Goal: Transaction & Acquisition: Purchase product/service

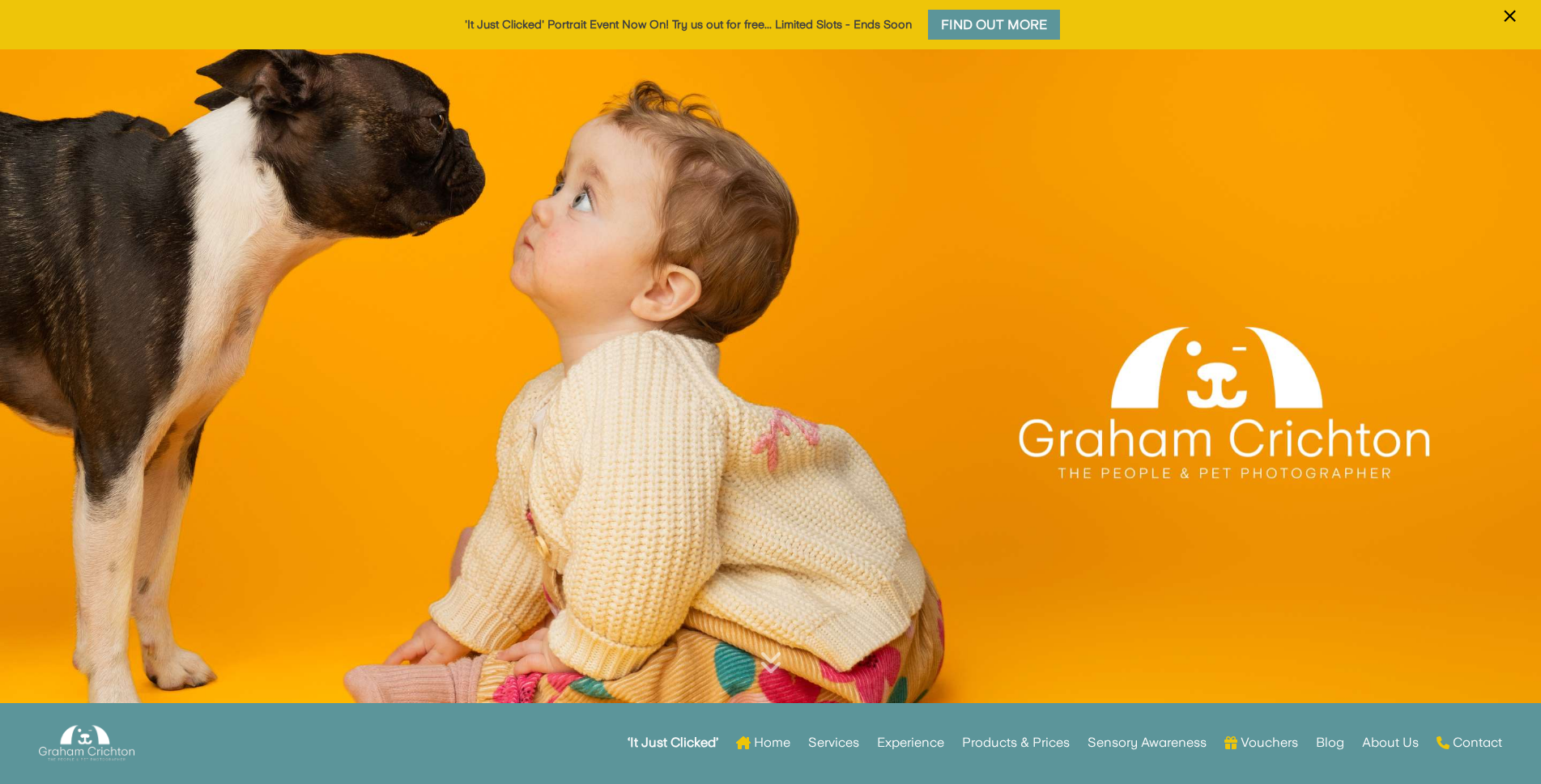
scroll to position [162, 0]
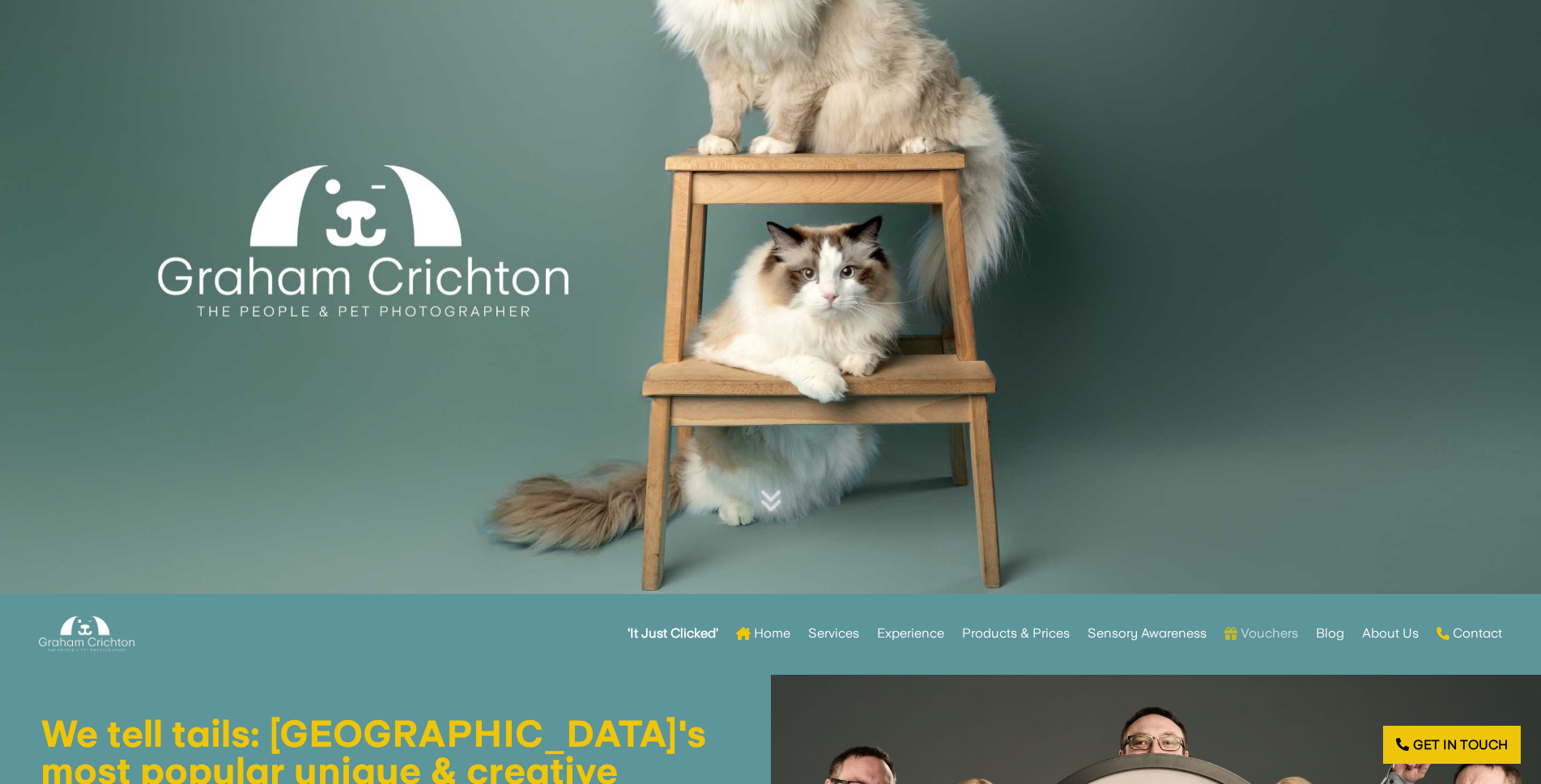
click at [1255, 631] on link "Vouchers" at bounding box center [1261, 634] width 73 height 63
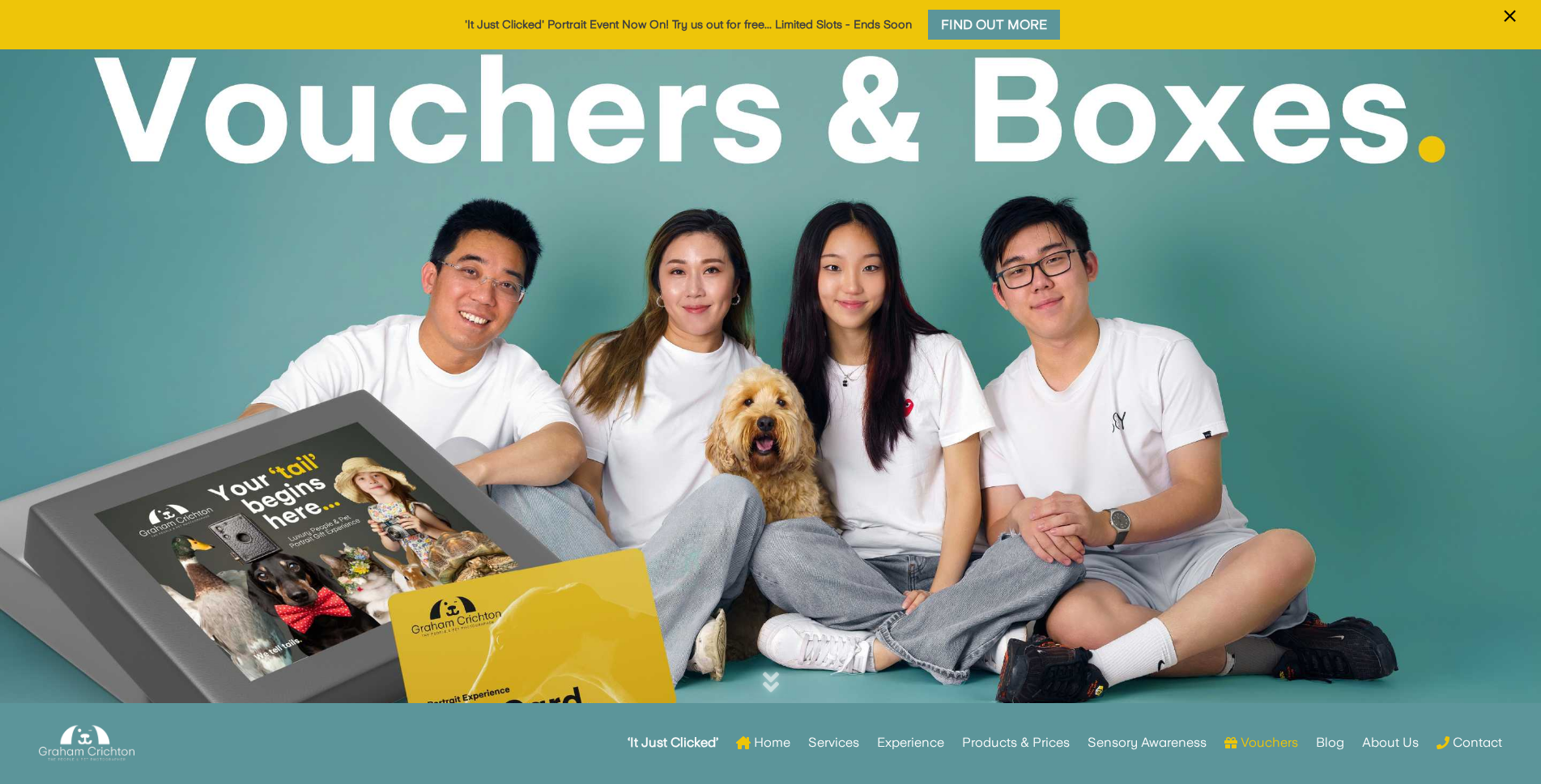
scroll to position [243, 0]
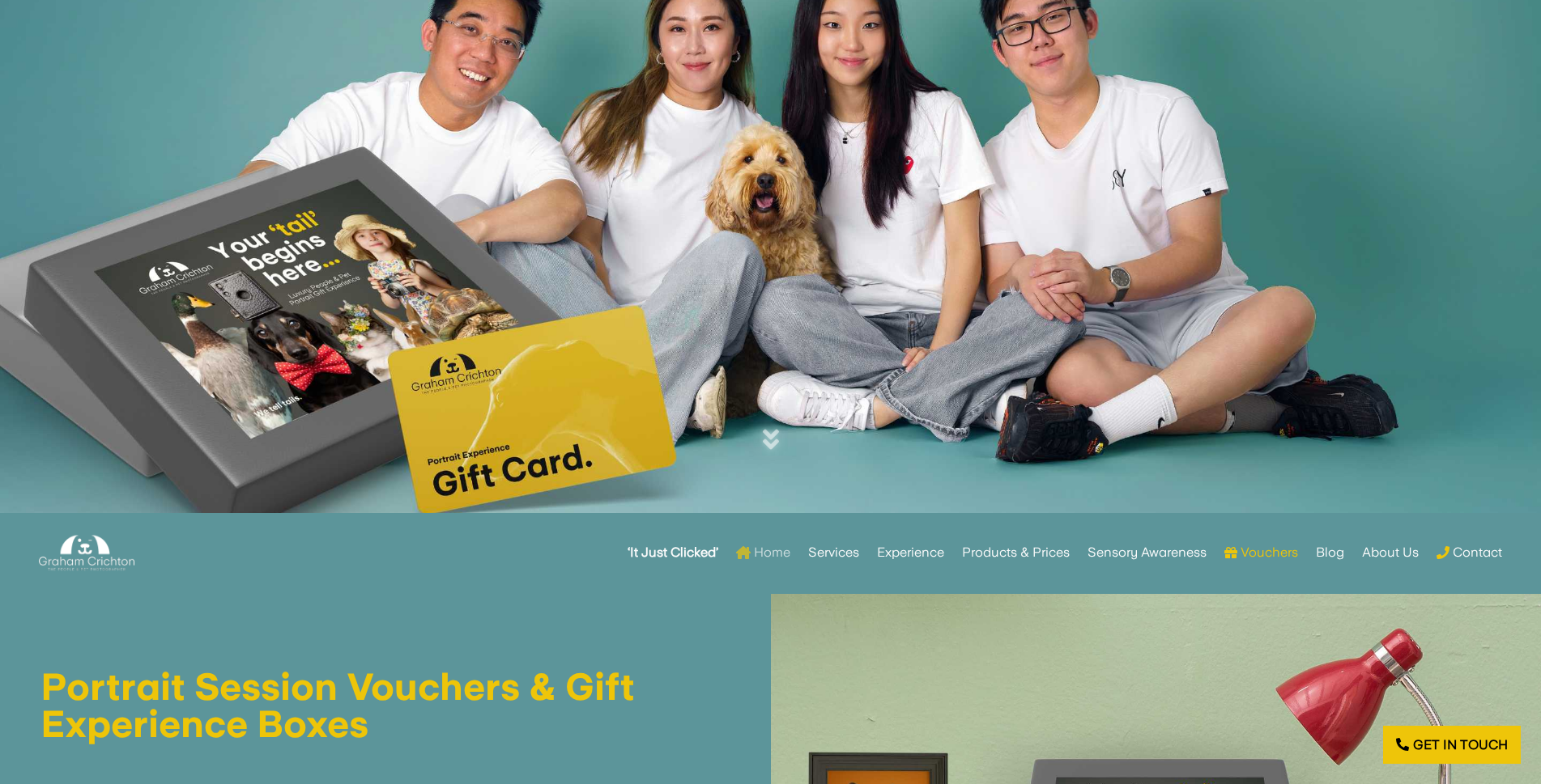
click at [763, 554] on link "Home" at bounding box center [763, 552] width 54 height 63
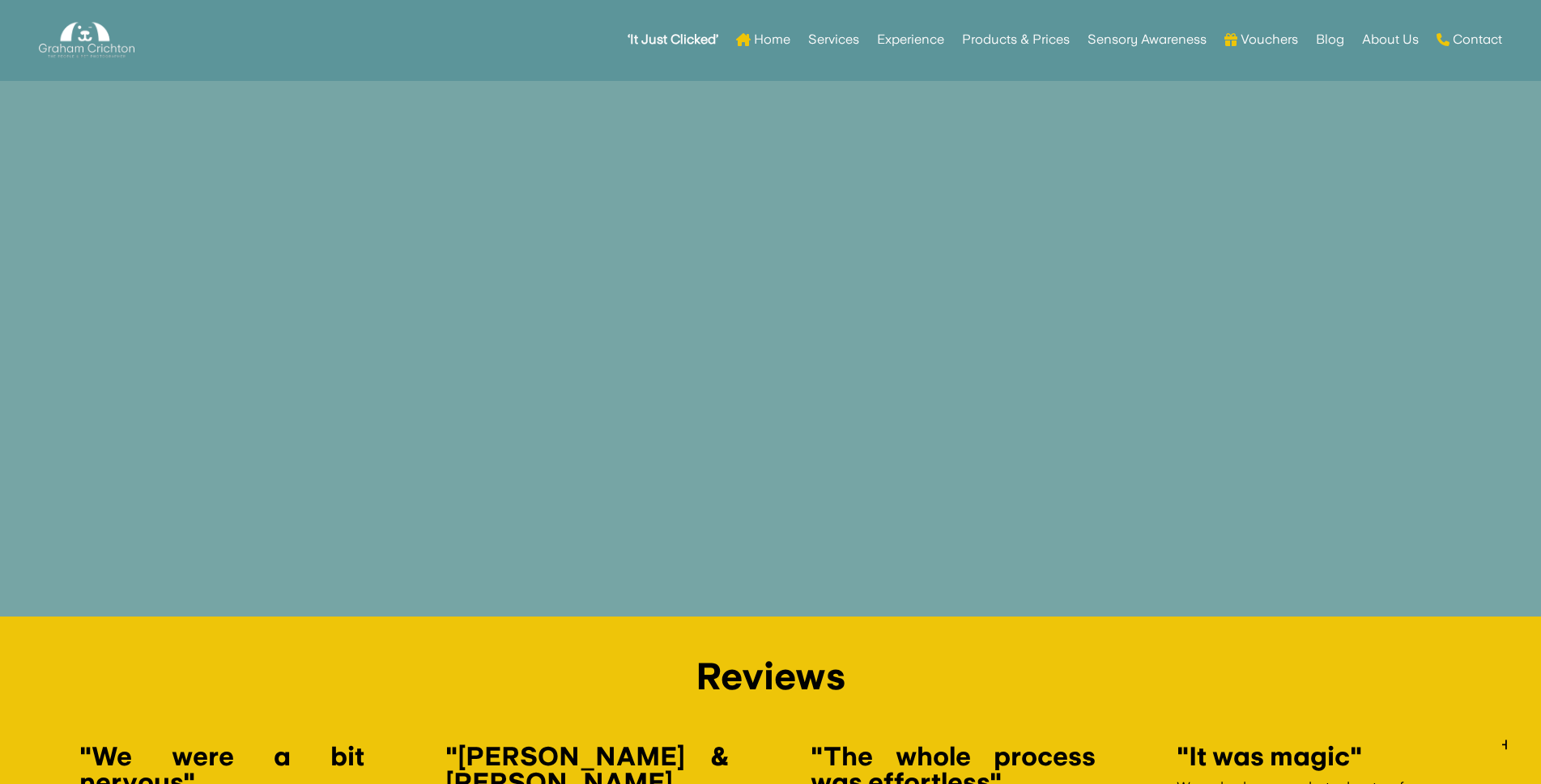
scroll to position [2590, 0]
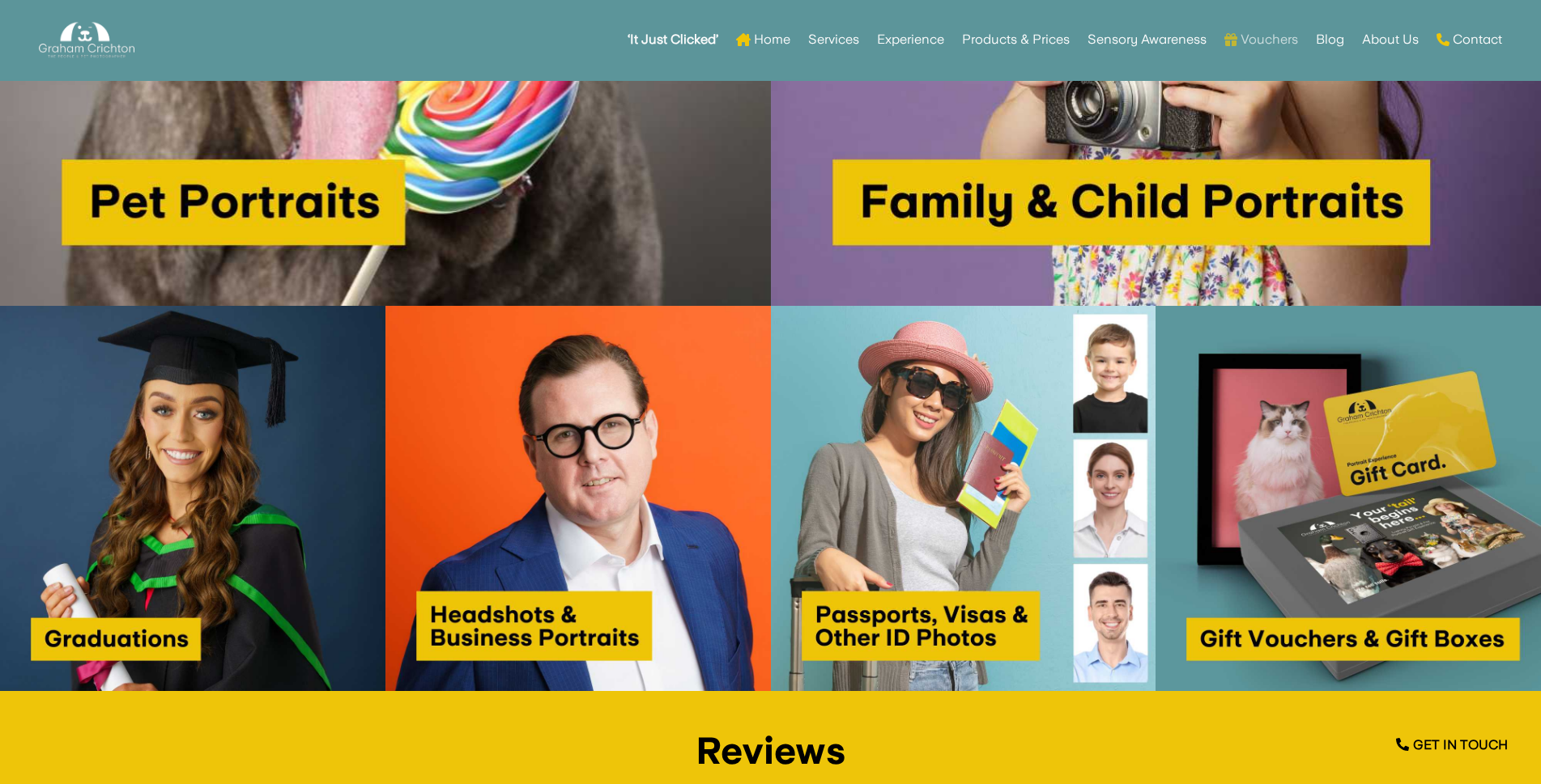
click at [1268, 45] on link "Vouchers" at bounding box center [1261, 40] width 73 height 63
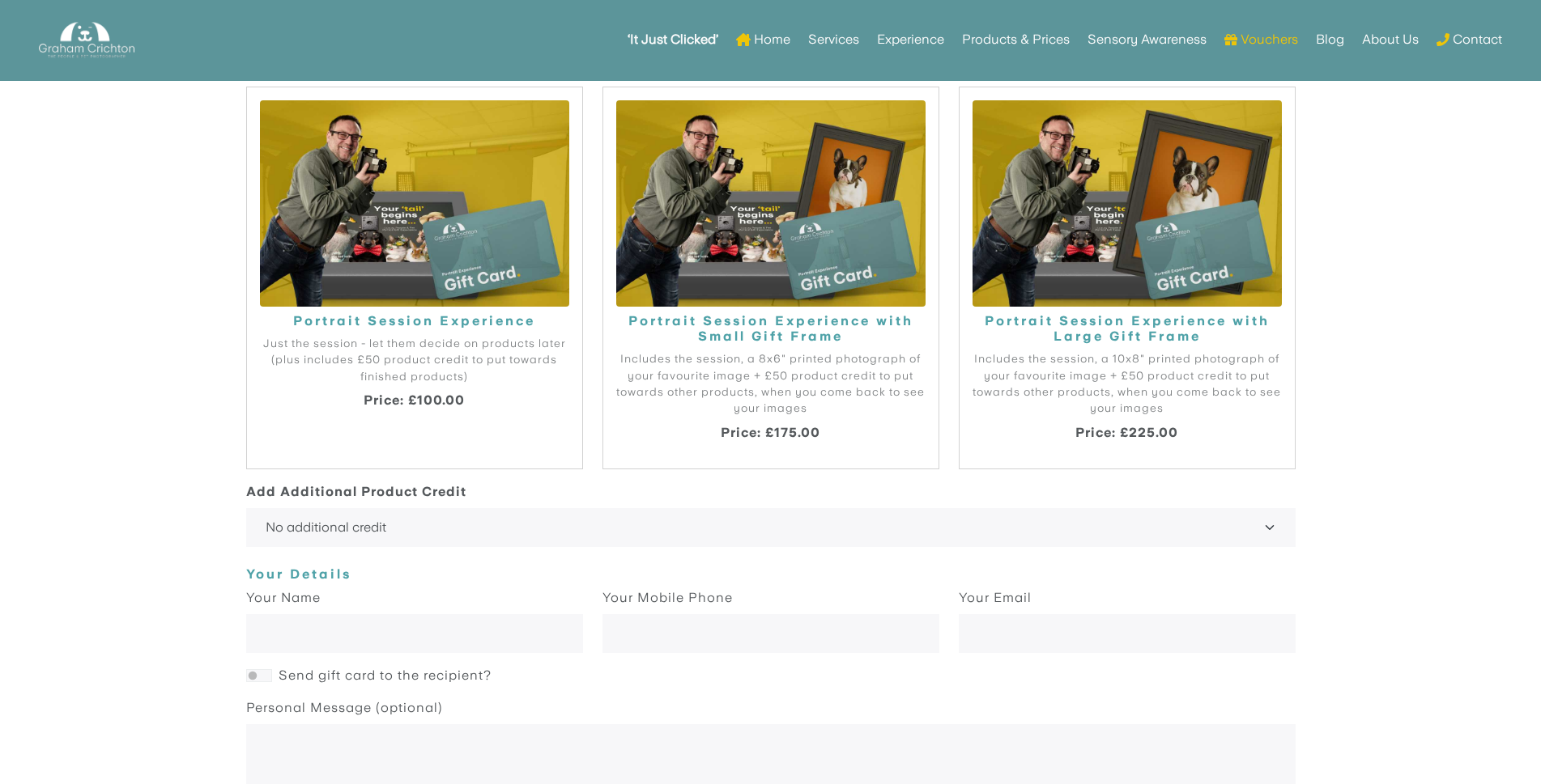
scroll to position [1570, 0]
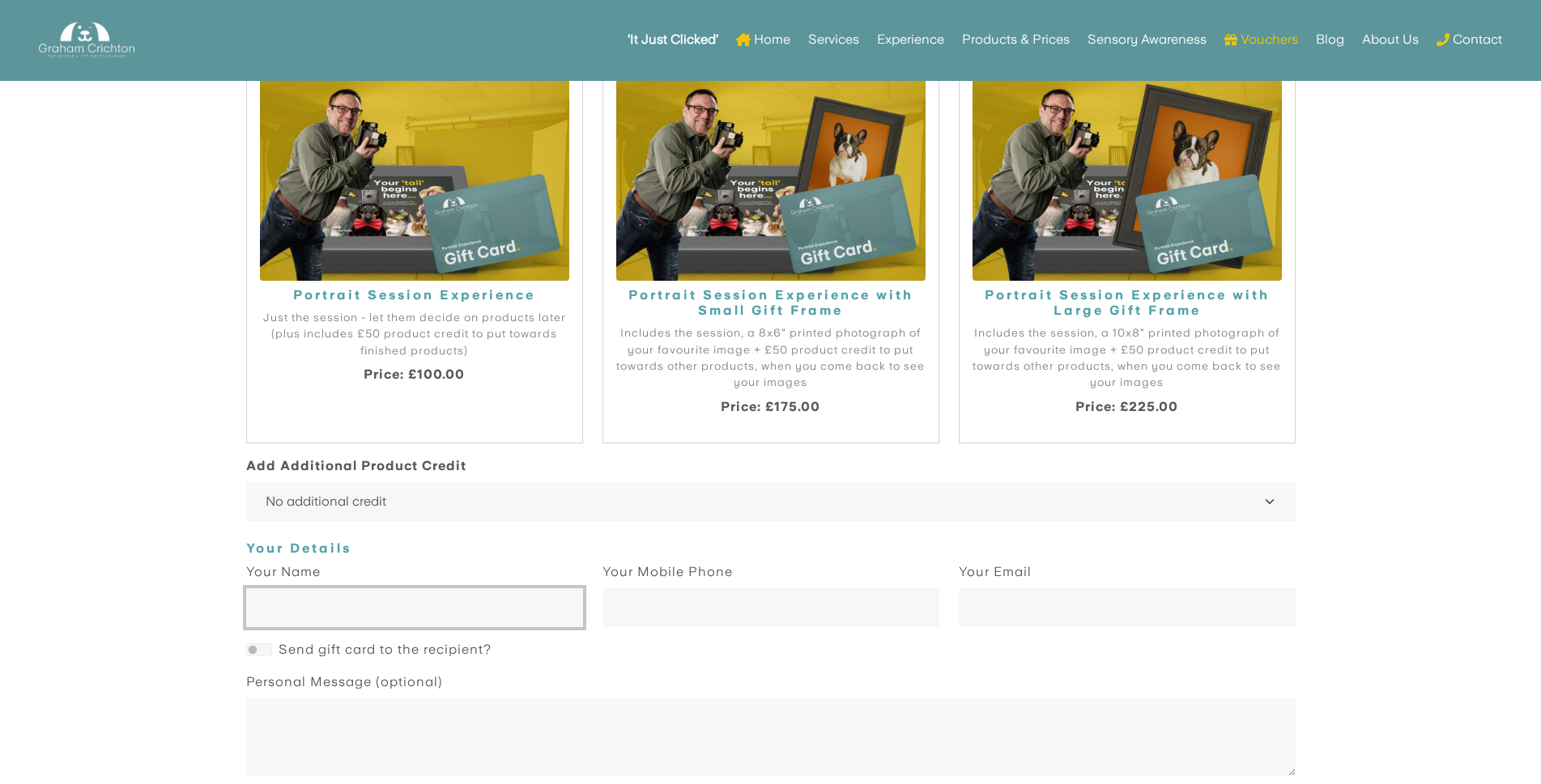
click at [393, 602] on input "text" at bounding box center [415, 608] width 336 height 39
type input "[PERSON_NAME]"
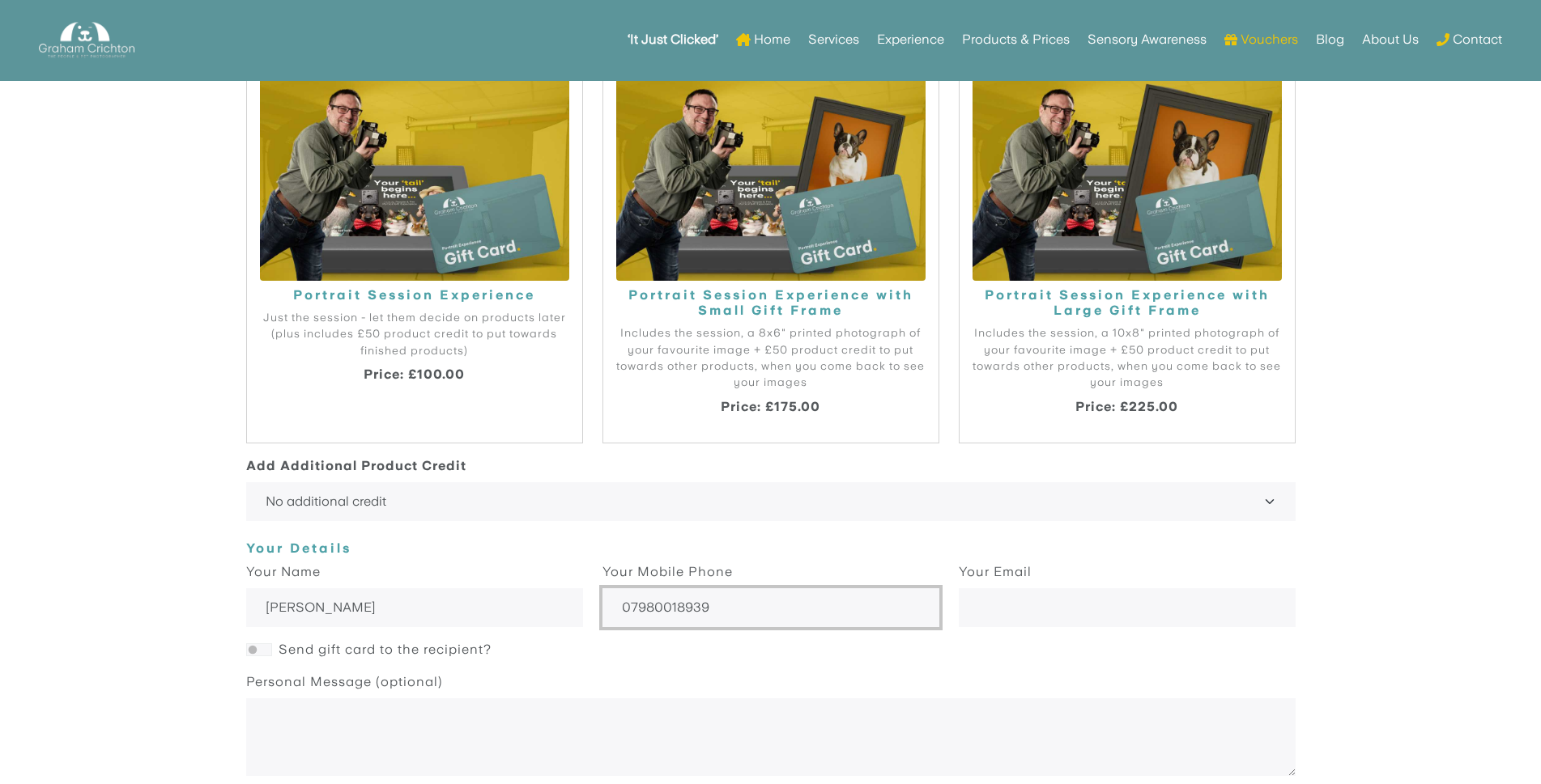
type input "07980018939"
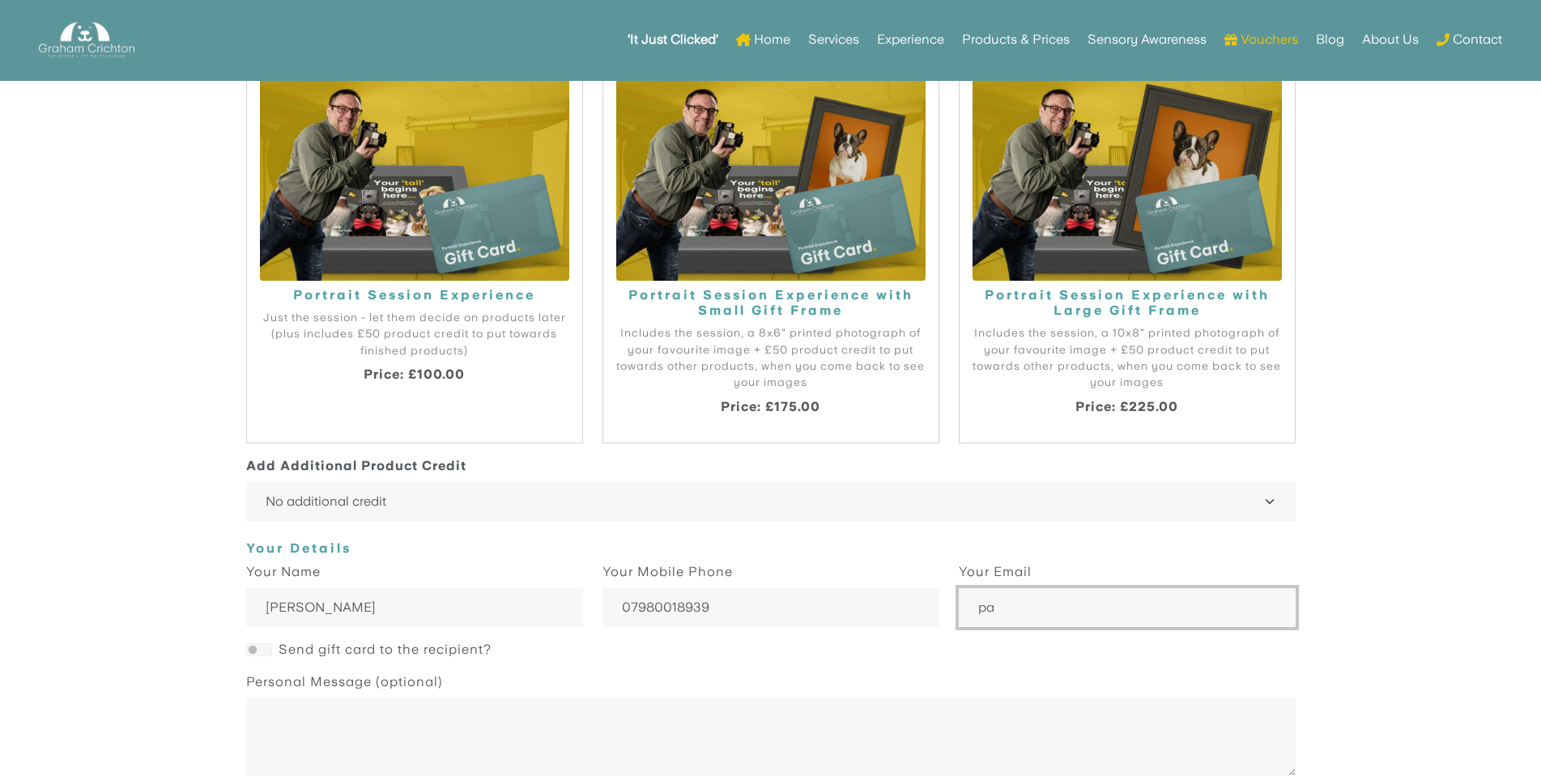
type input "p"
type input "[PERSON_NAME][EMAIL_ADDRESS][DOMAIN_NAME]"
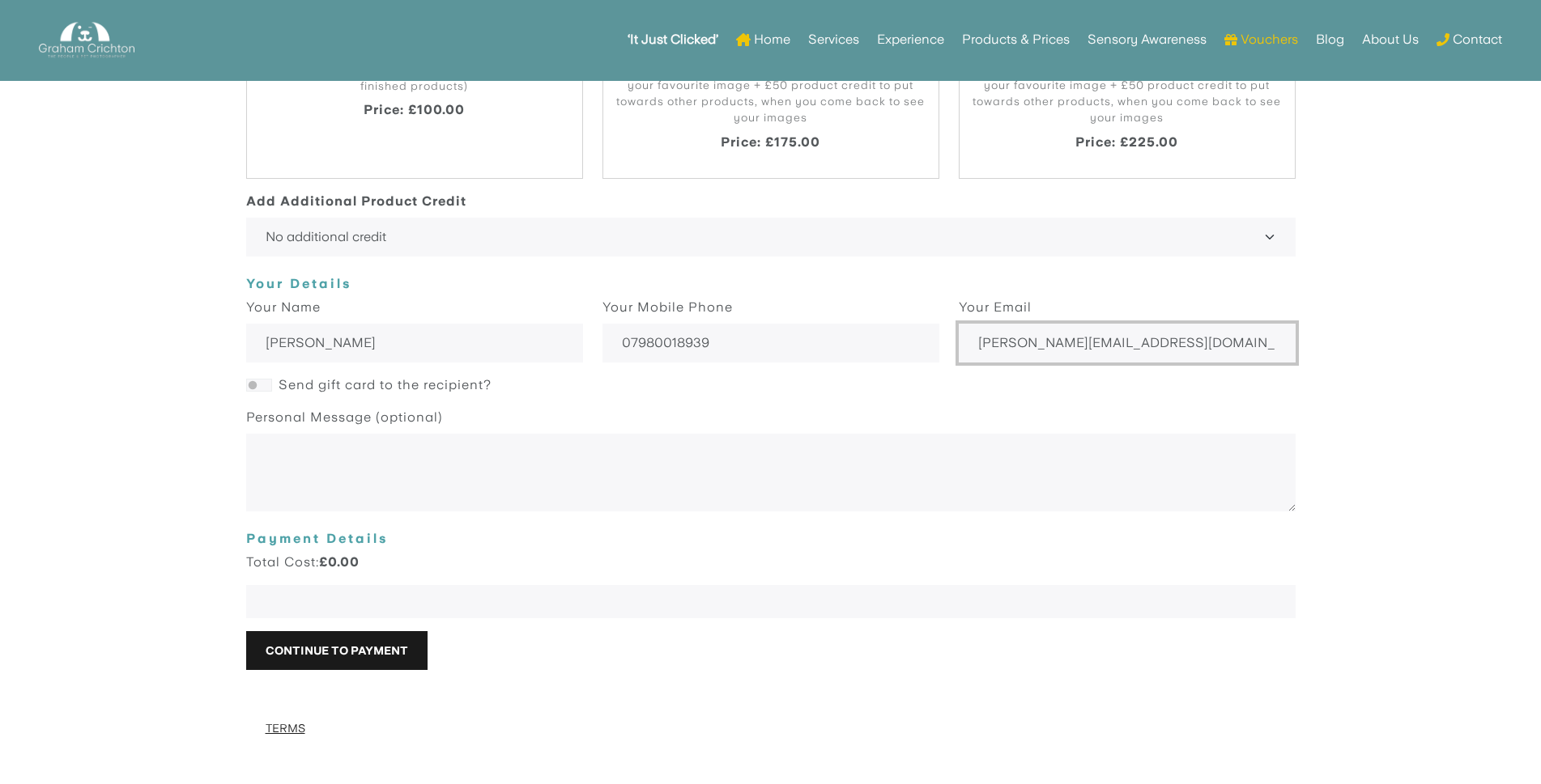
scroll to position [2055, 0]
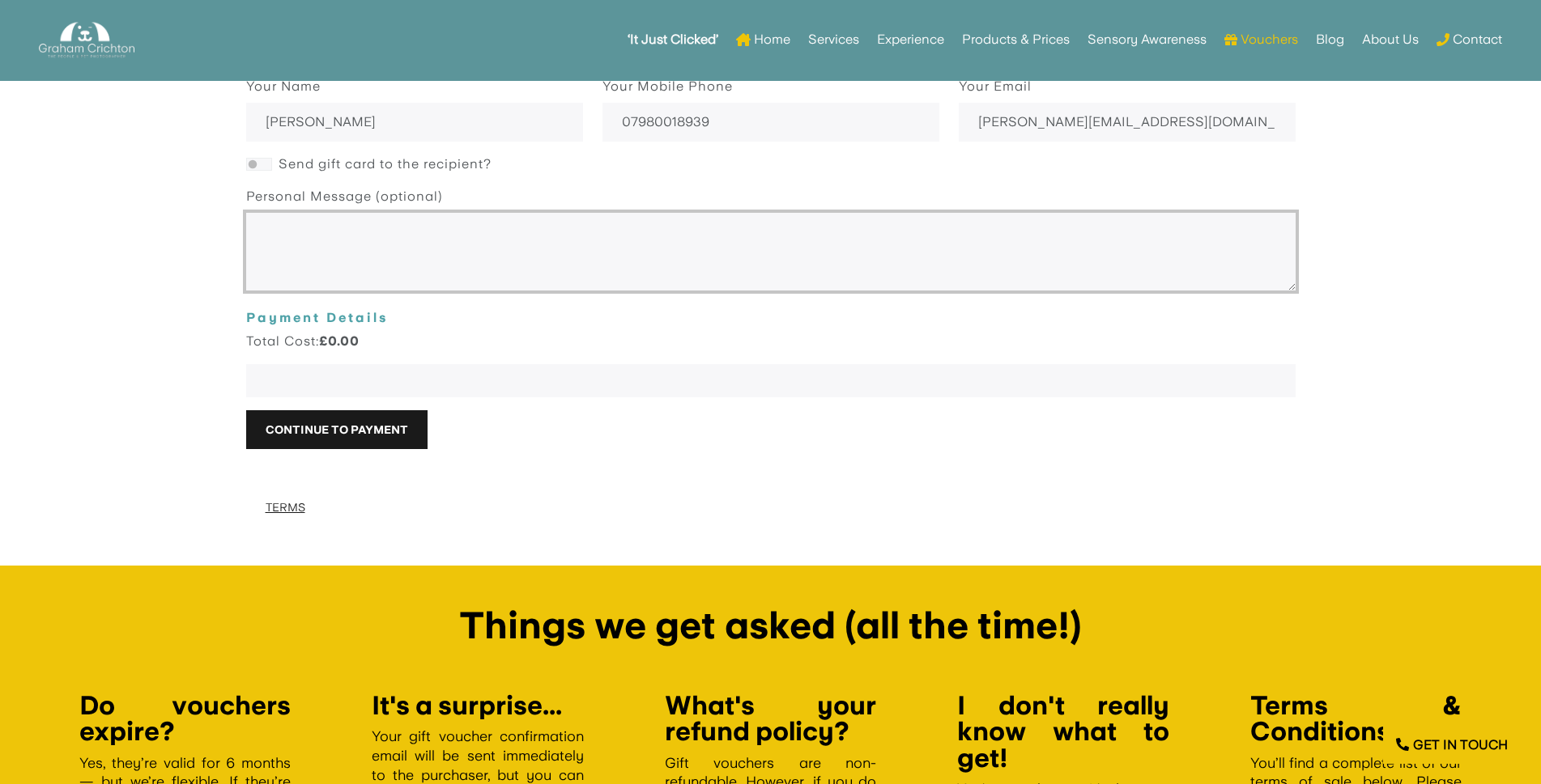
click at [325, 234] on textarea at bounding box center [771, 252] width 1050 height 77
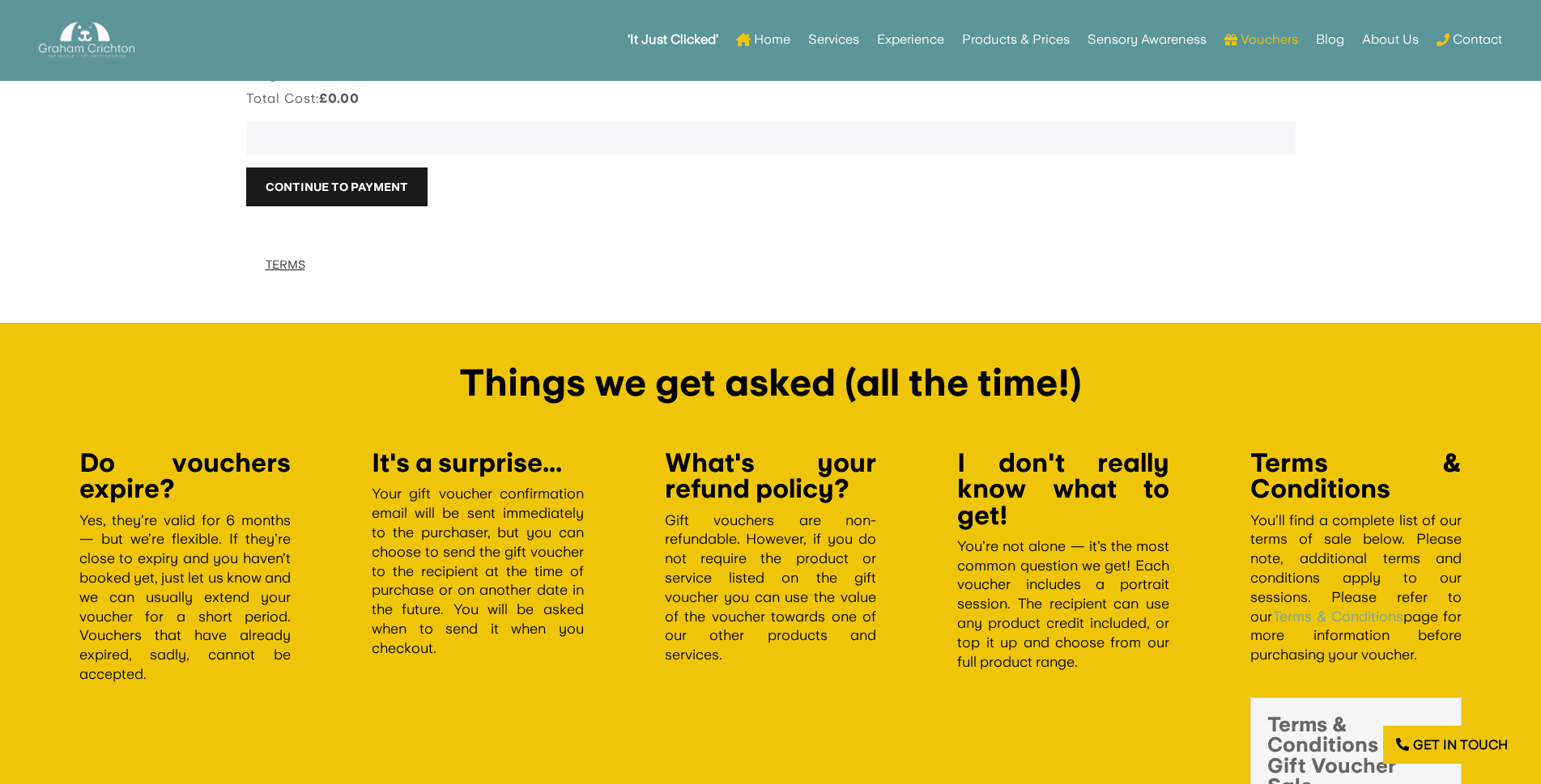
scroll to position [1974, 0]
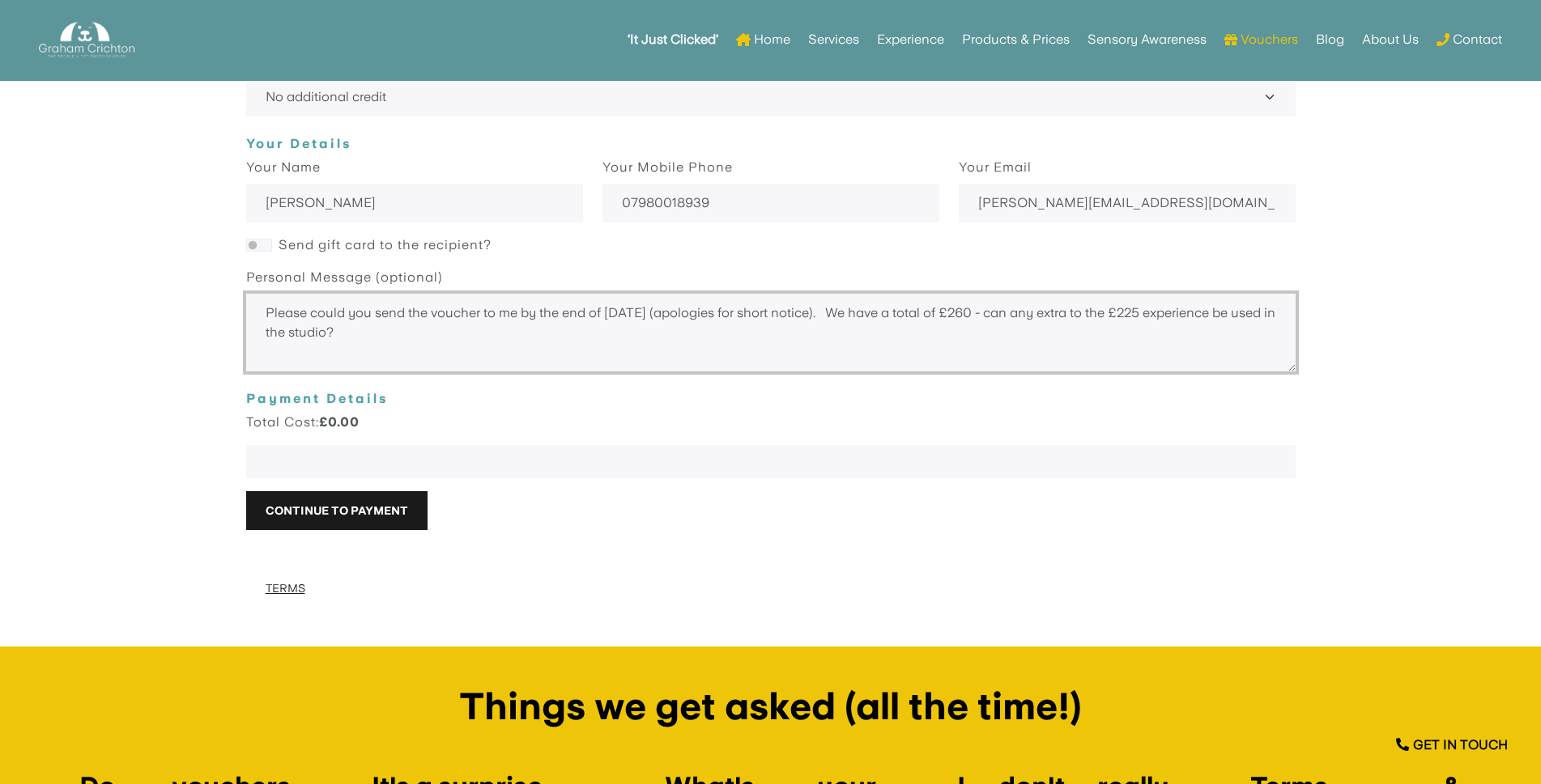
drag, startPoint x: 1273, startPoint y: 312, endPoint x: 800, endPoint y: 317, distance: 473.0
click at [800, 317] on textarea "Please could you send the voucher to me by the end of [DATE] (apologies for sho…" at bounding box center [771, 333] width 1050 height 77
type textarea "Please could you send the voucher to me by the end of [DATE] (apologies for sho…"
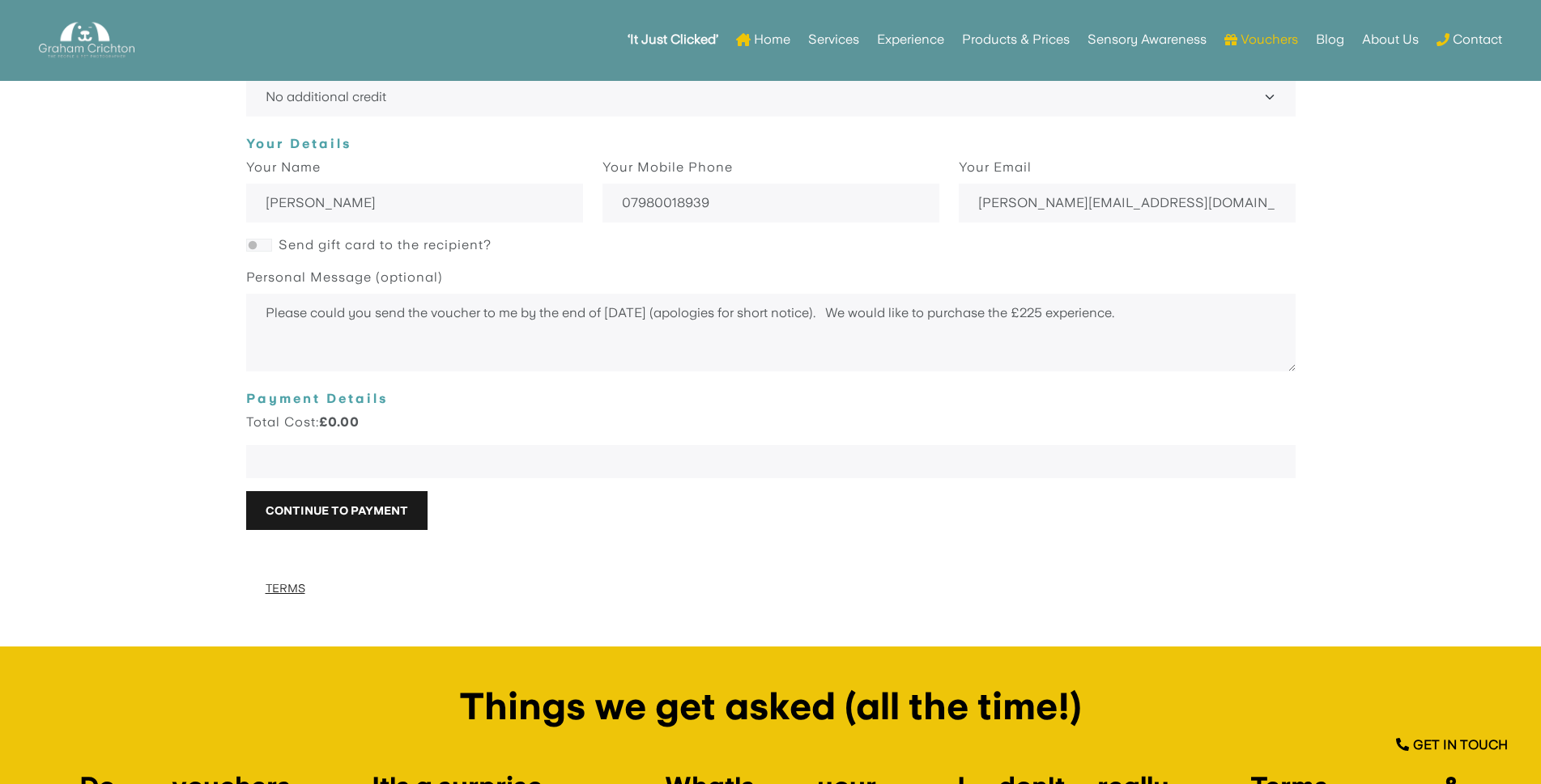
click at [347, 430] on strong "£0.00" at bounding box center [339, 423] width 40 height 16
click at [322, 446] on div at bounding box center [771, 462] width 1050 height 33
click at [369, 454] on div at bounding box center [771, 462] width 1050 height 33
click at [293, 508] on button "Continue to Payment" at bounding box center [337, 511] width 181 height 39
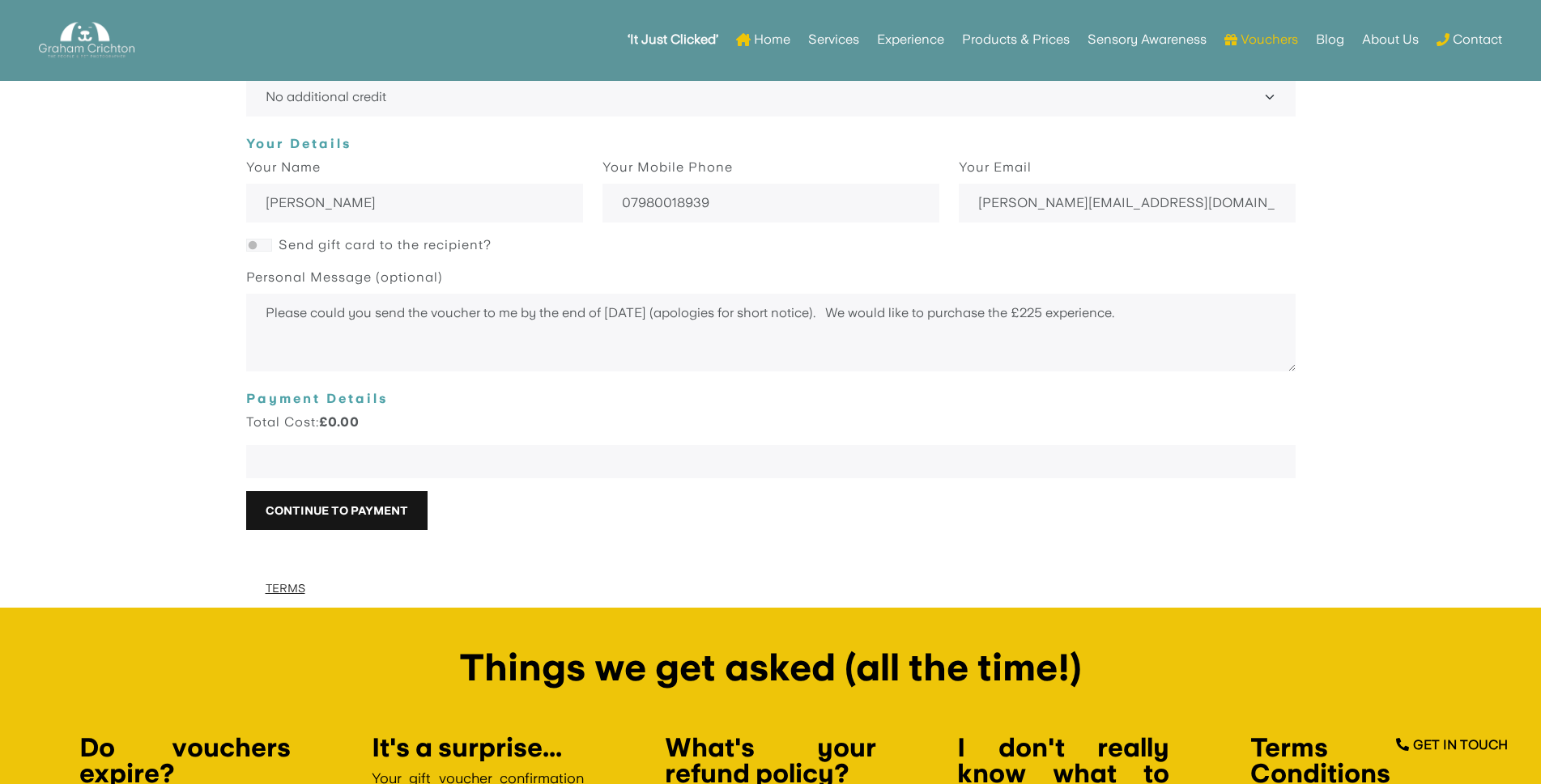
scroll to position [1966, 0]
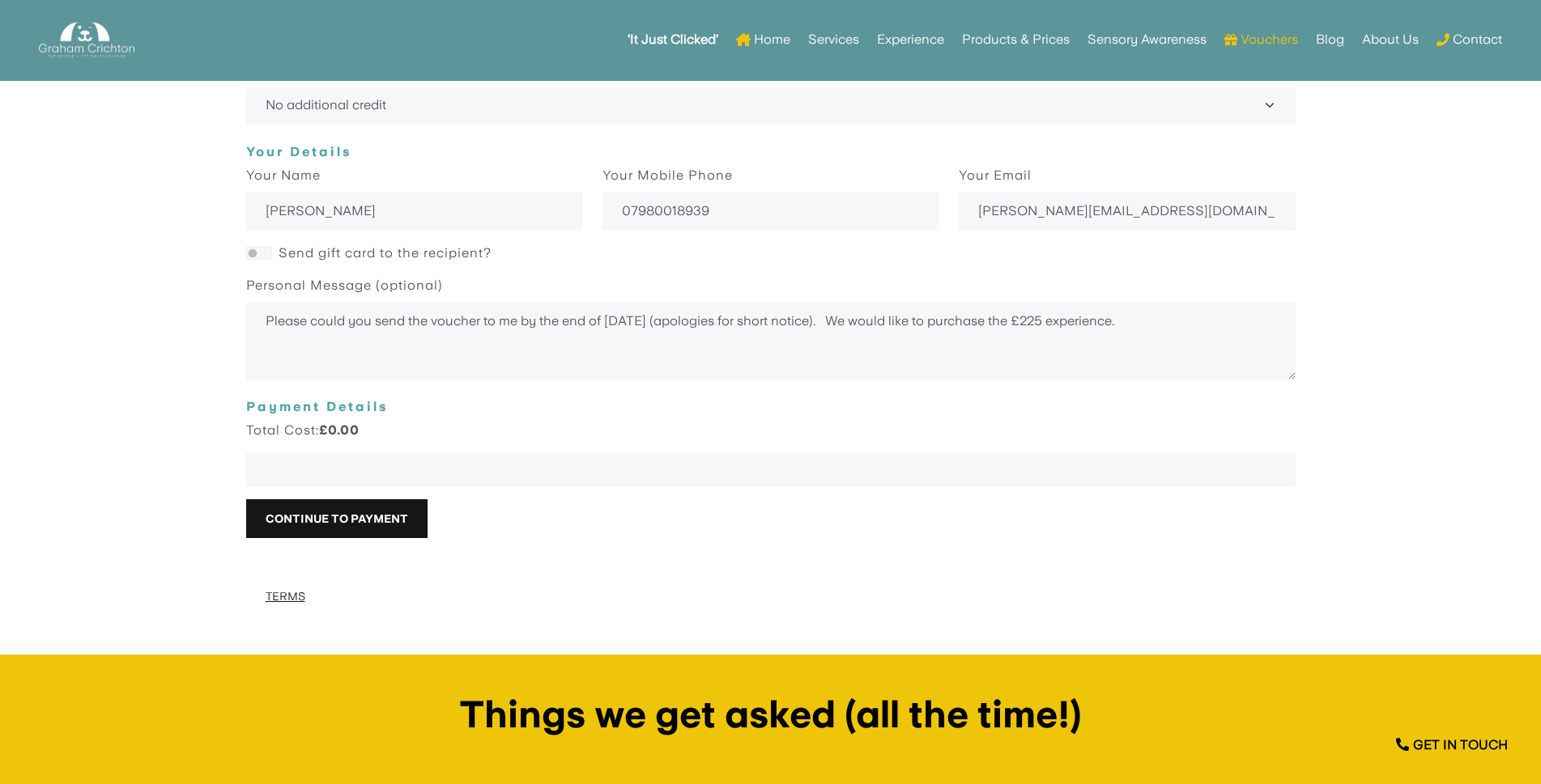
click at [338, 523] on button "Continue to Payment" at bounding box center [337, 519] width 181 height 39
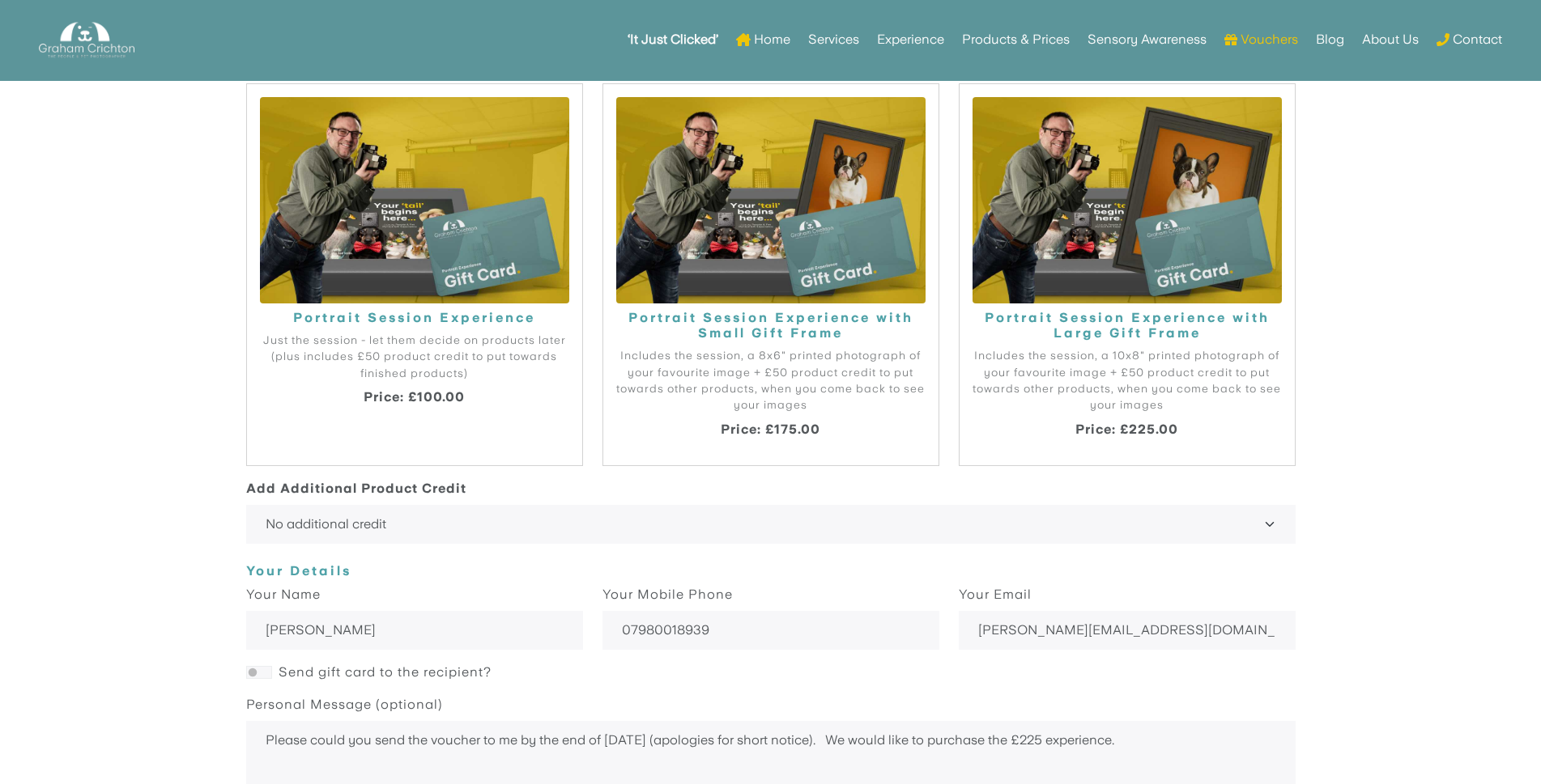
scroll to position [1481, 0]
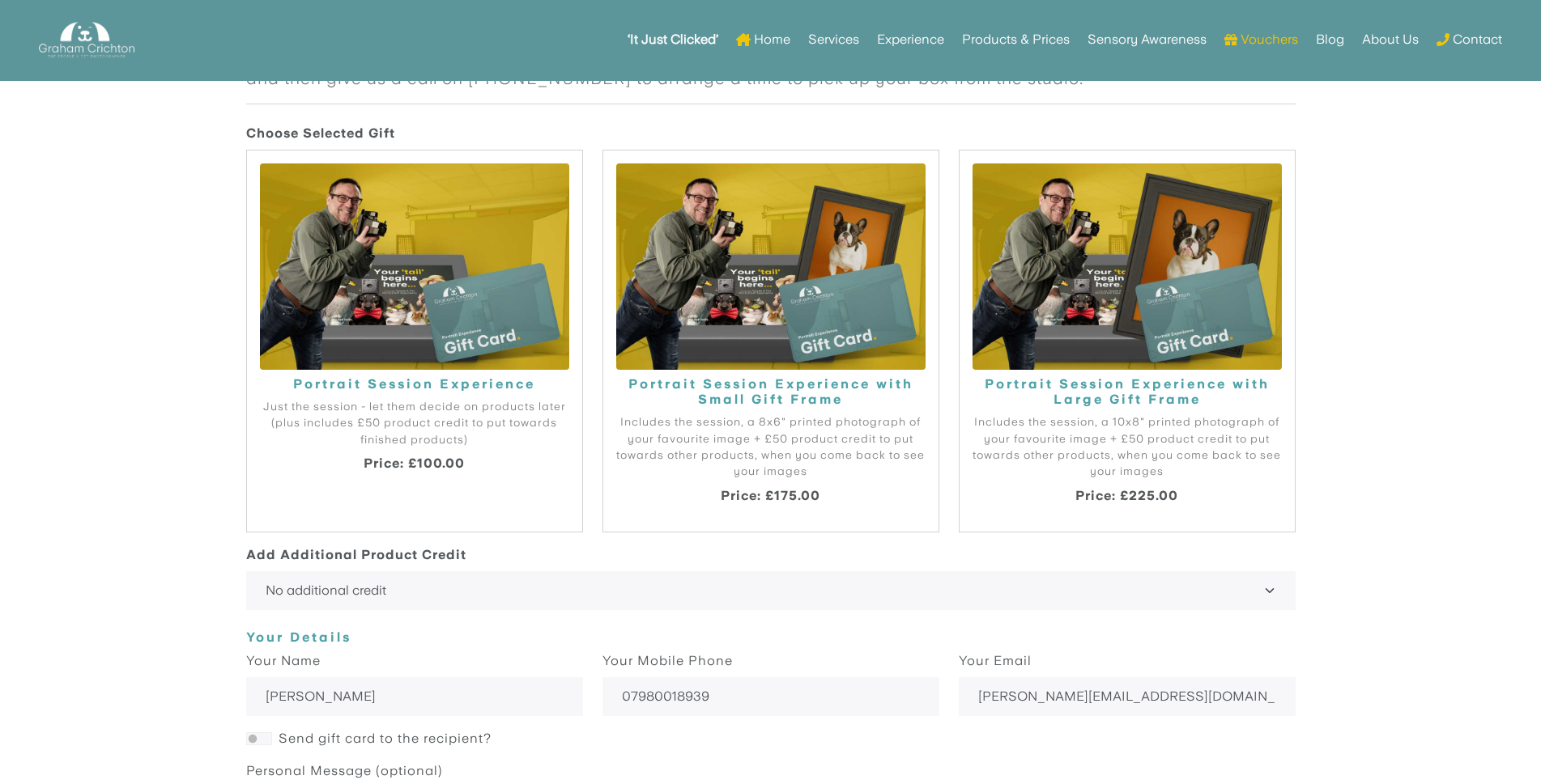
click at [1128, 502] on p "Price: £225.00" at bounding box center [1126, 497] width 309 height 20
radio input "true"
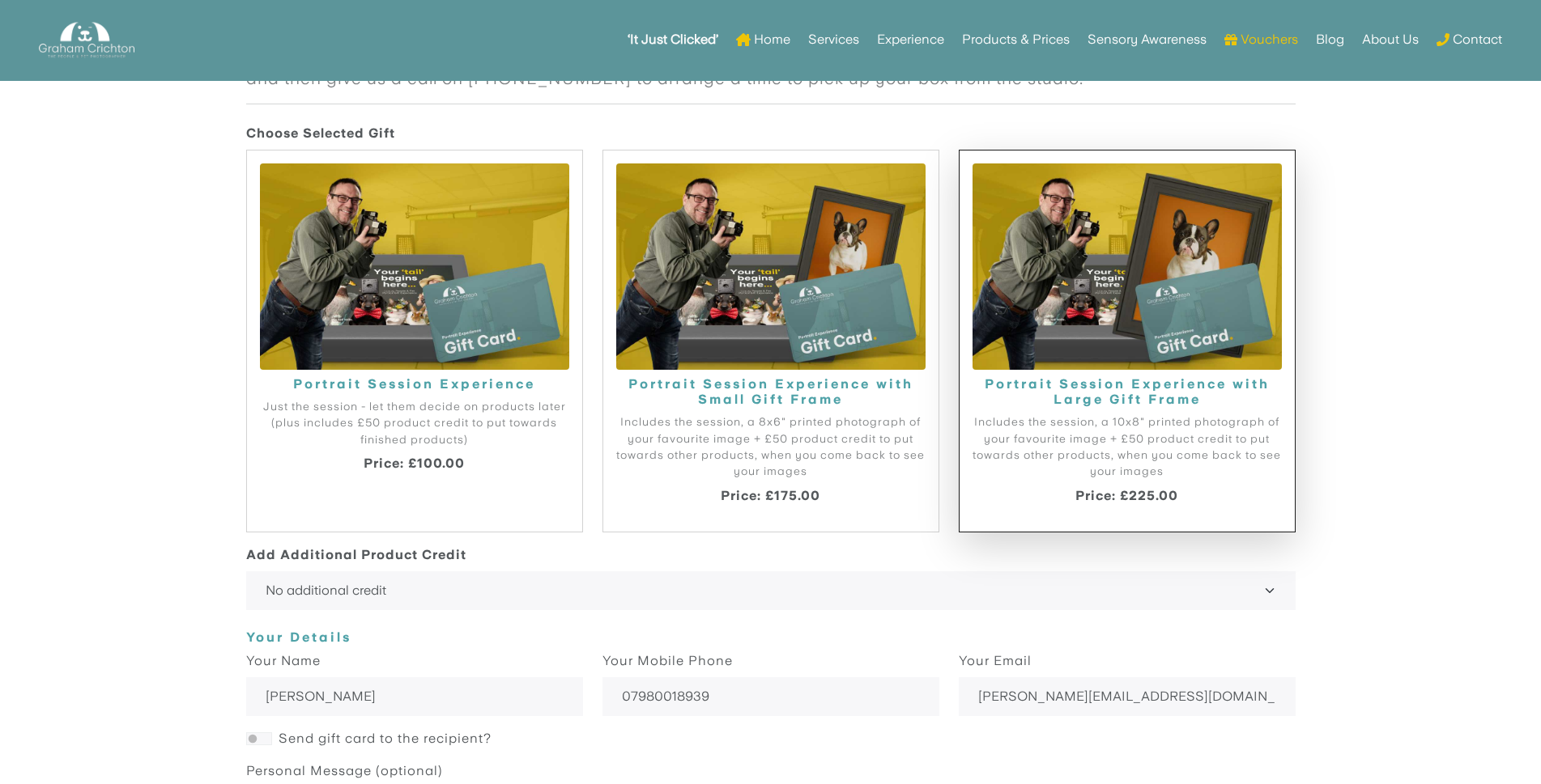
click at [1098, 429] on p "Includes the session, a 10x8" printed photograph of your favourite image + £50 …" at bounding box center [1126, 448] width 309 height 67
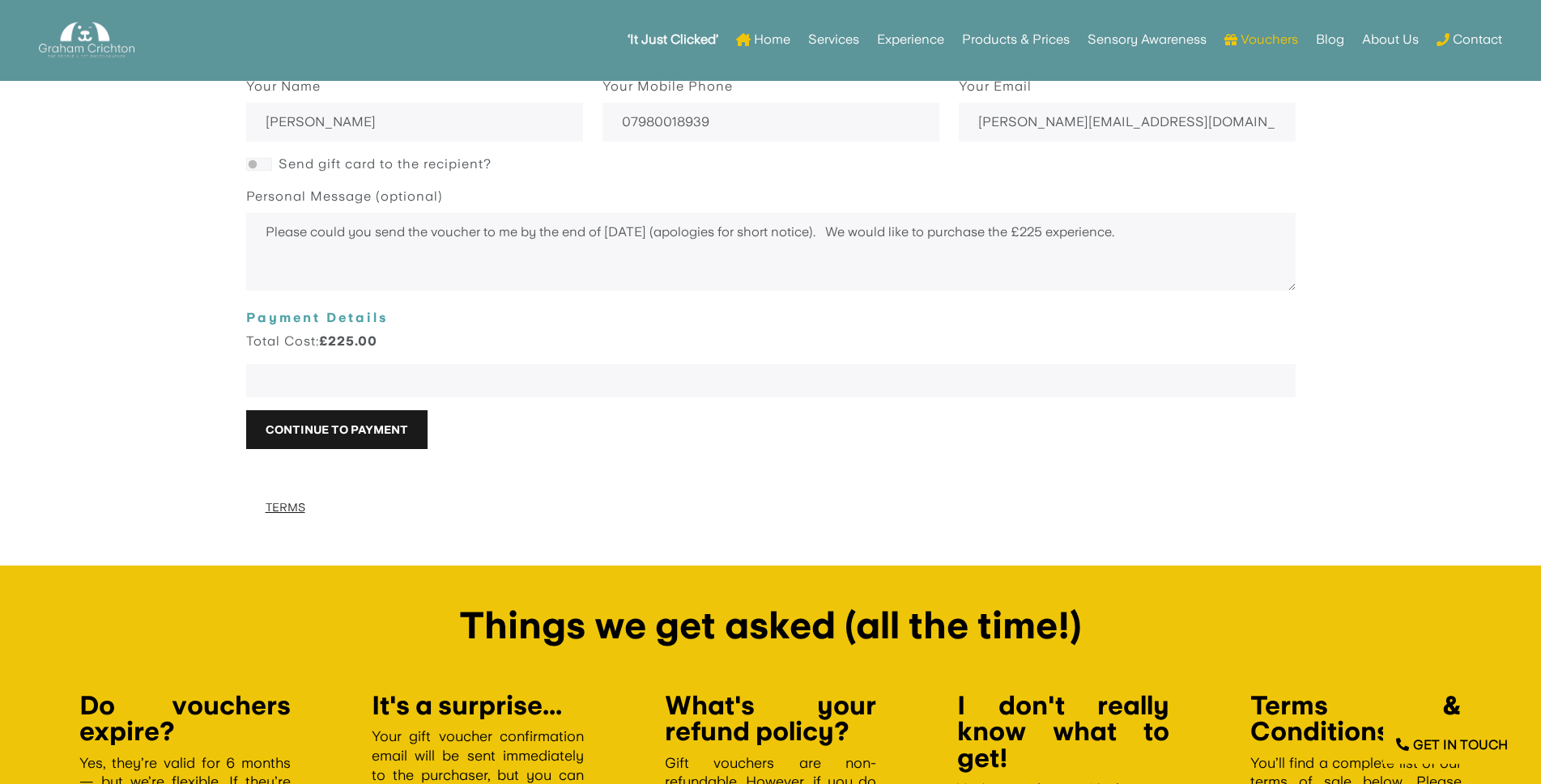
scroll to position [2209, 0]
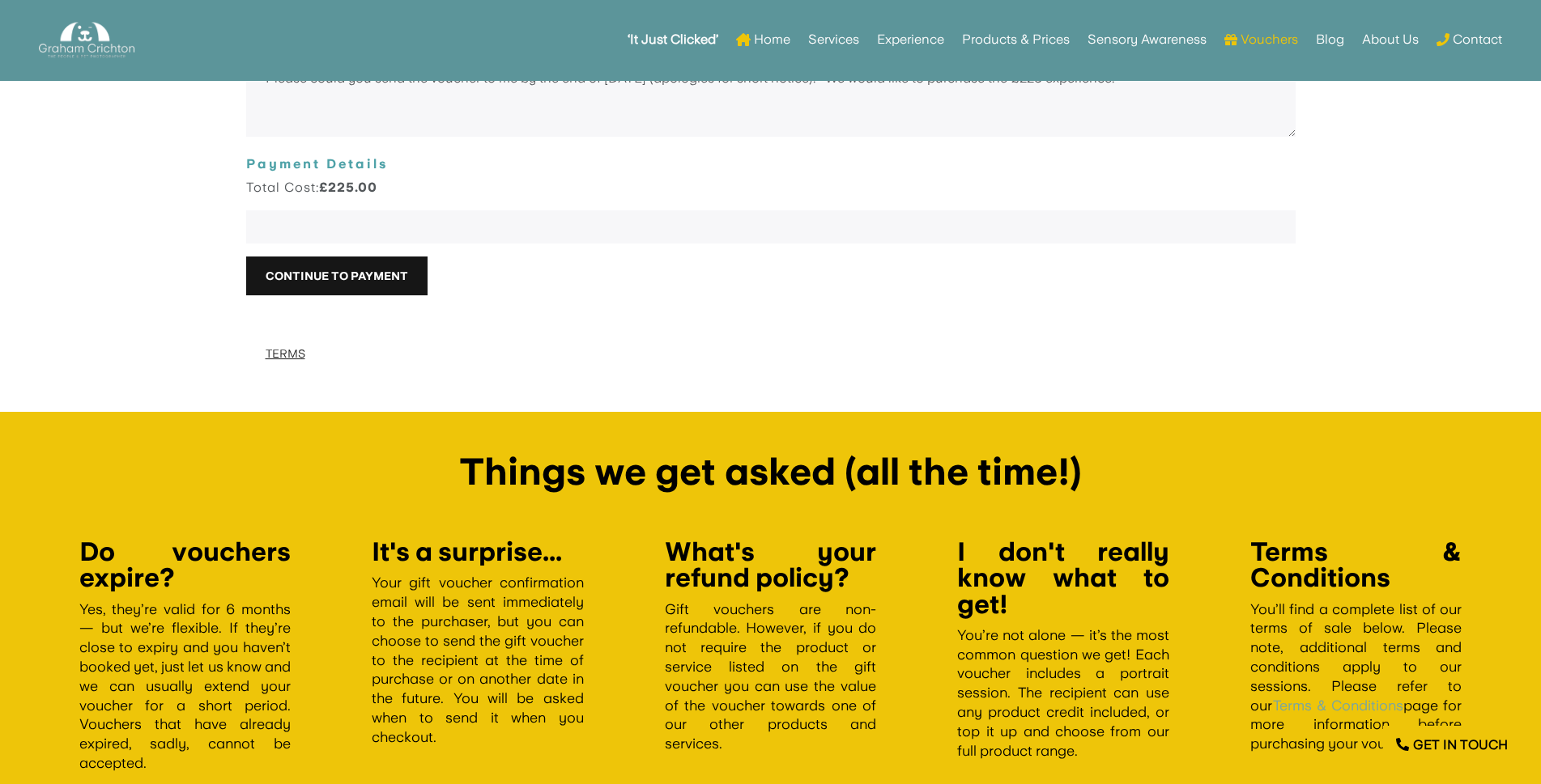
click at [341, 280] on button "Continue to Payment" at bounding box center [337, 276] width 181 height 39
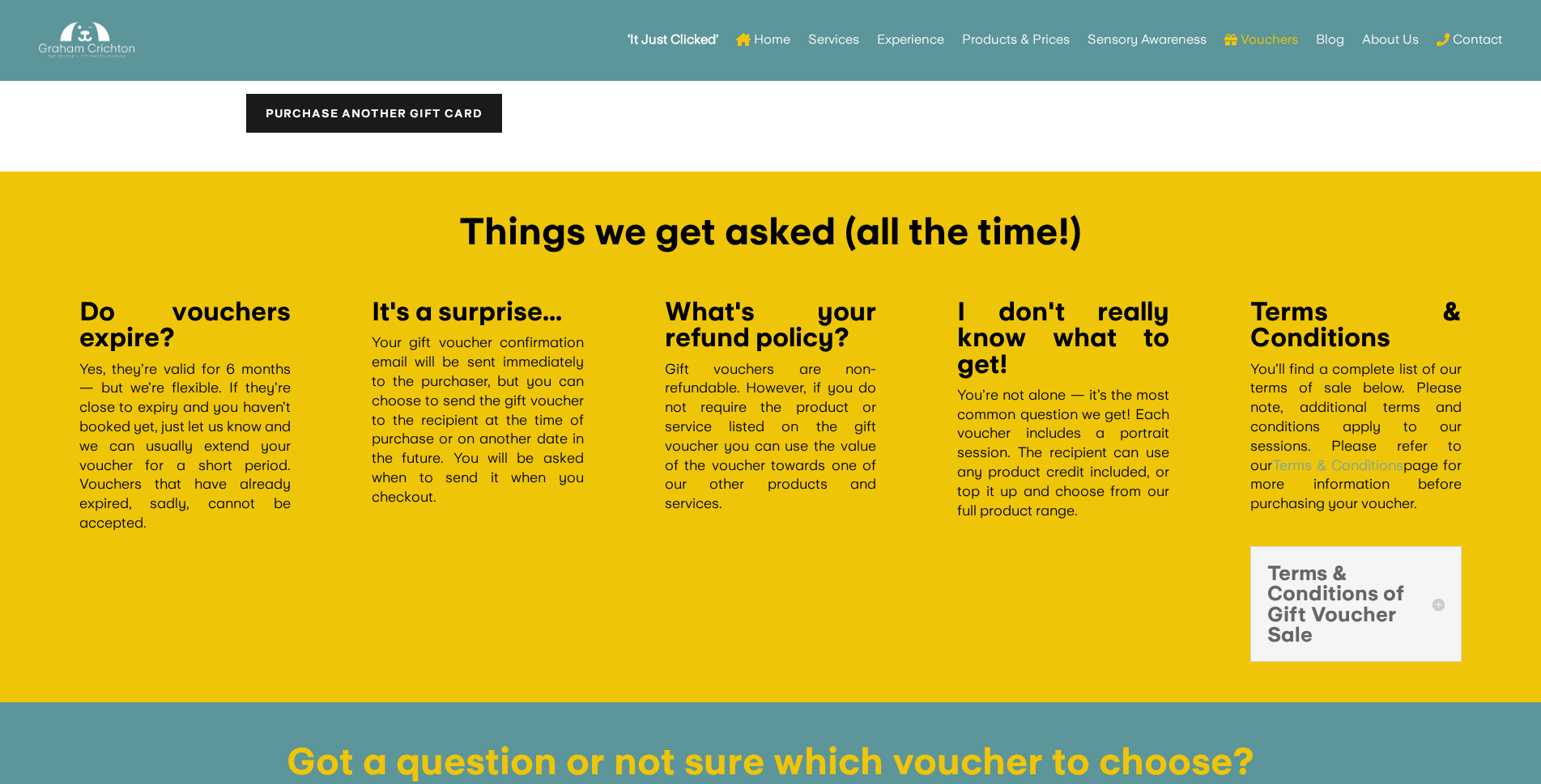
scroll to position [1650, 0]
